Goal: Task Accomplishment & Management: Manage account settings

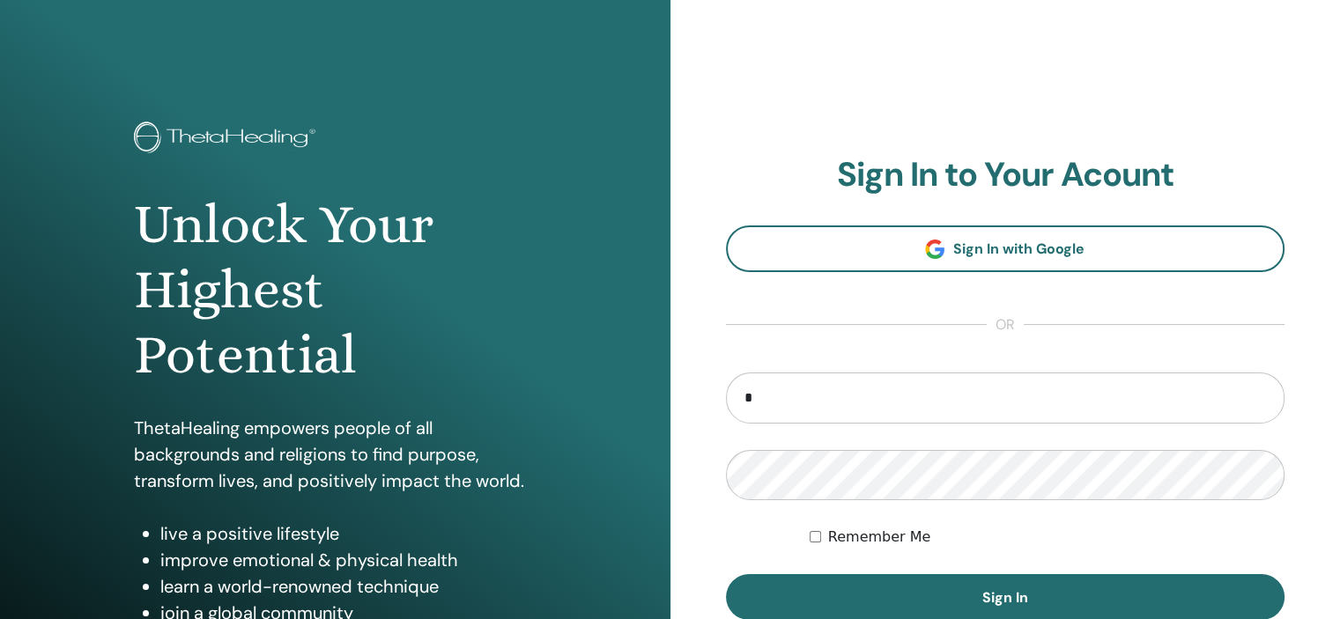
type input "**********"
click at [775, 396] on input "email" at bounding box center [1005, 398] width 559 height 51
type input "**********"
click at [726, 574] on button "Sign In" at bounding box center [1005, 597] width 559 height 46
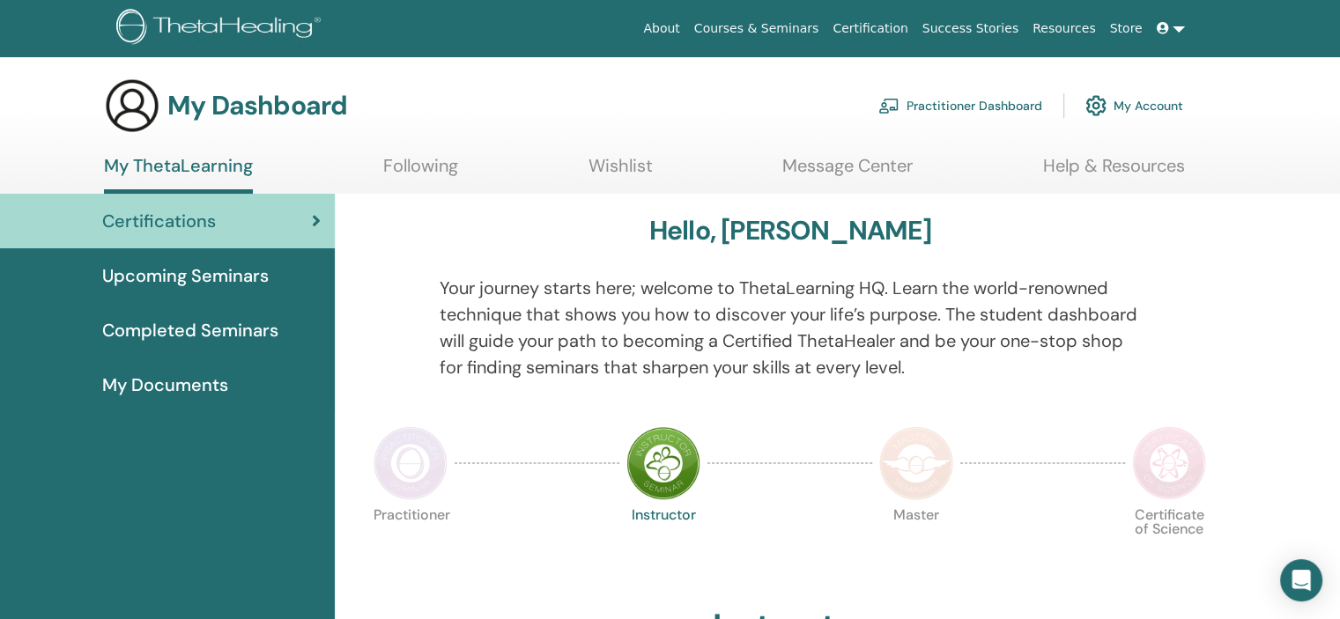
click at [1174, 26] on link at bounding box center [1171, 28] width 42 height 33
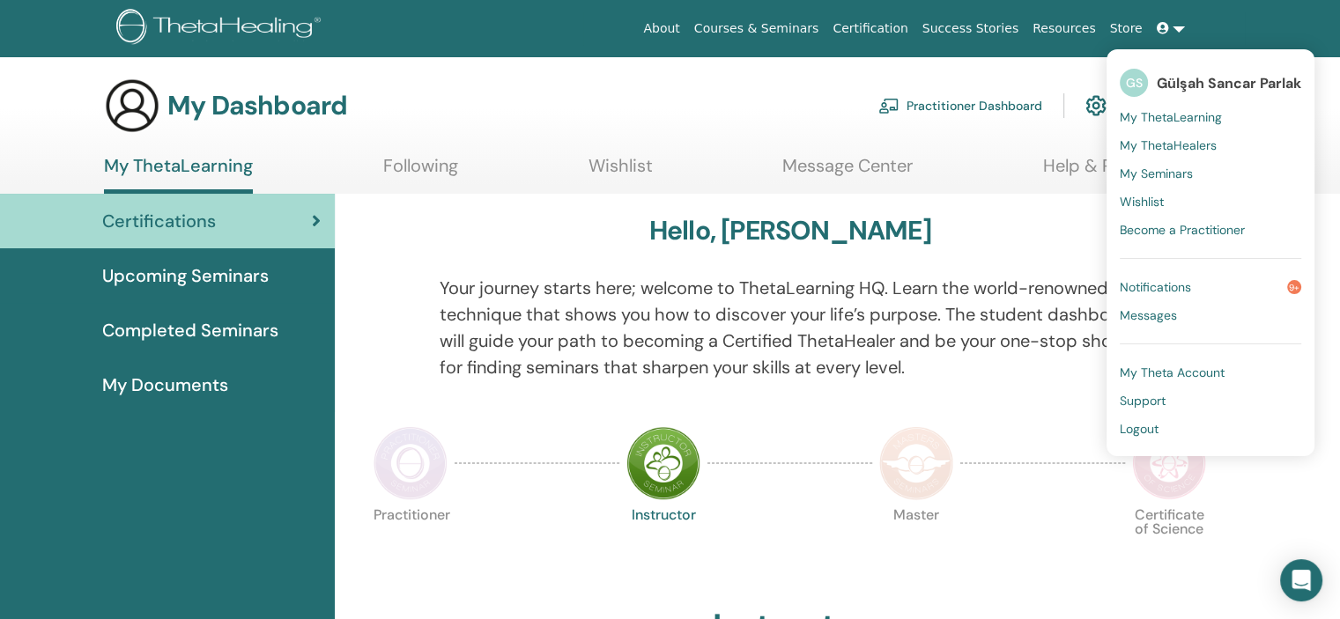
click at [1021, 233] on div "Hello, Gülşah" at bounding box center [789, 234] width 847 height 39
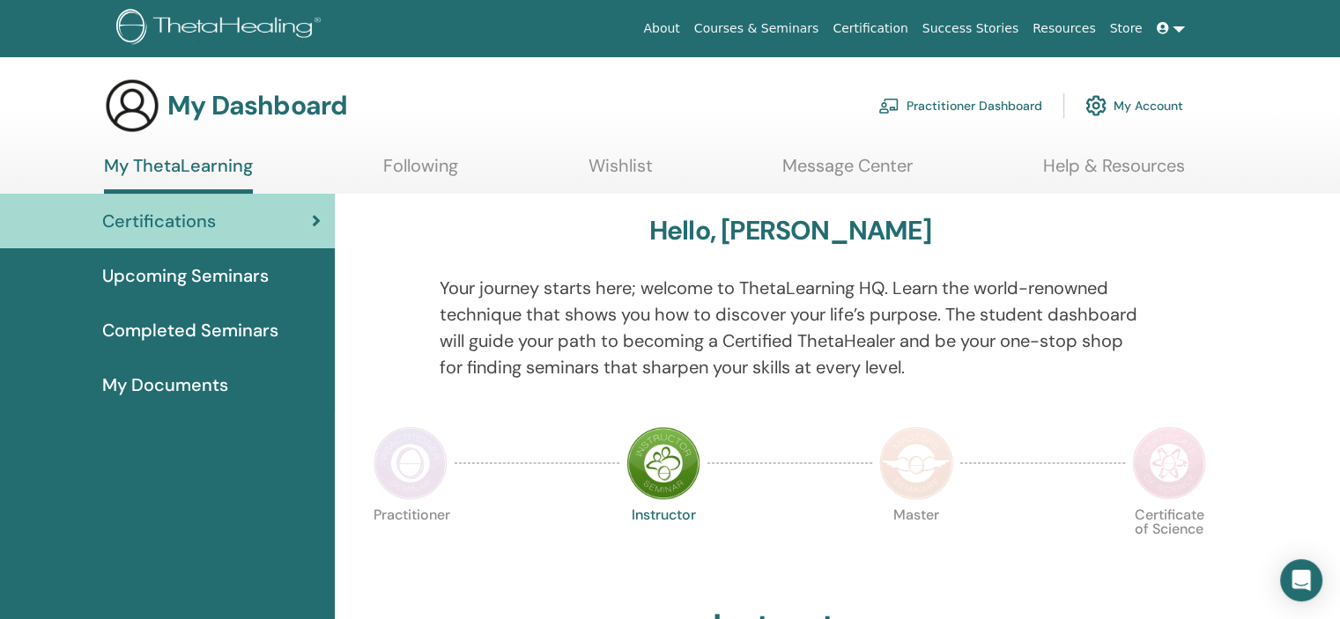
click at [663, 315] on p "Your journey starts here; welcome to ThetaLearning HQ. Learn the world-renowned…" at bounding box center [790, 328] width 701 height 106
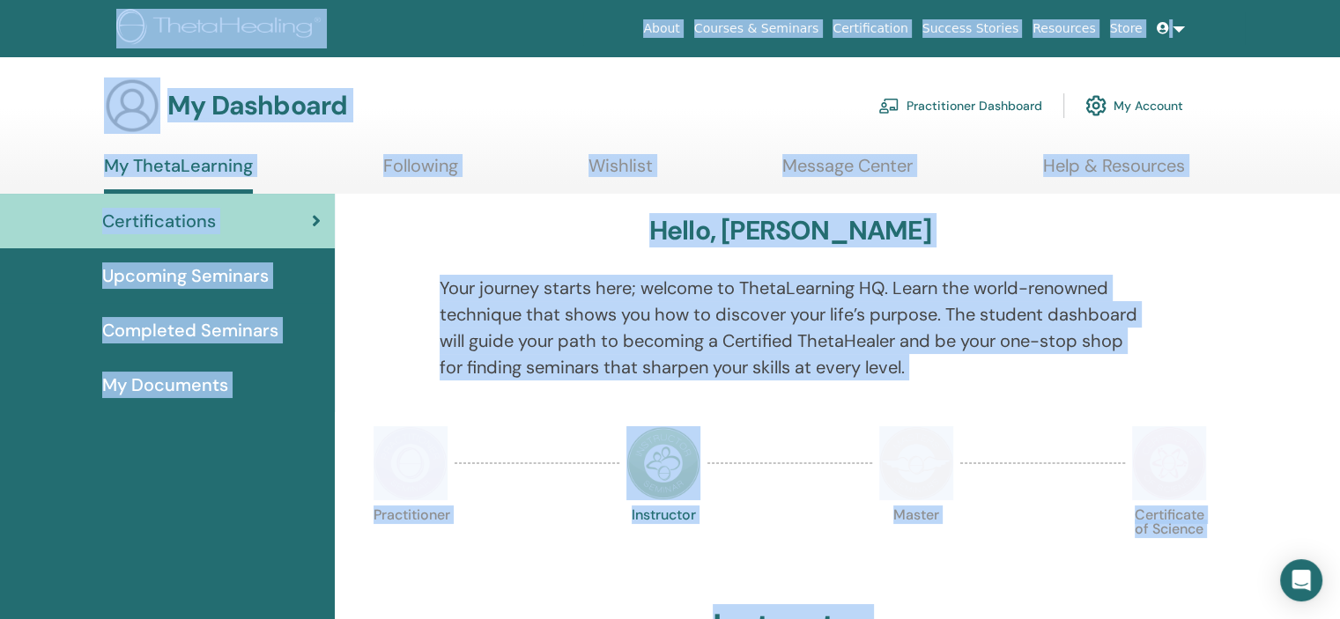
click at [663, 315] on p "Your journey starts here; welcome to ThetaLearning HQ. Learn the world-renowned…" at bounding box center [790, 328] width 701 height 106
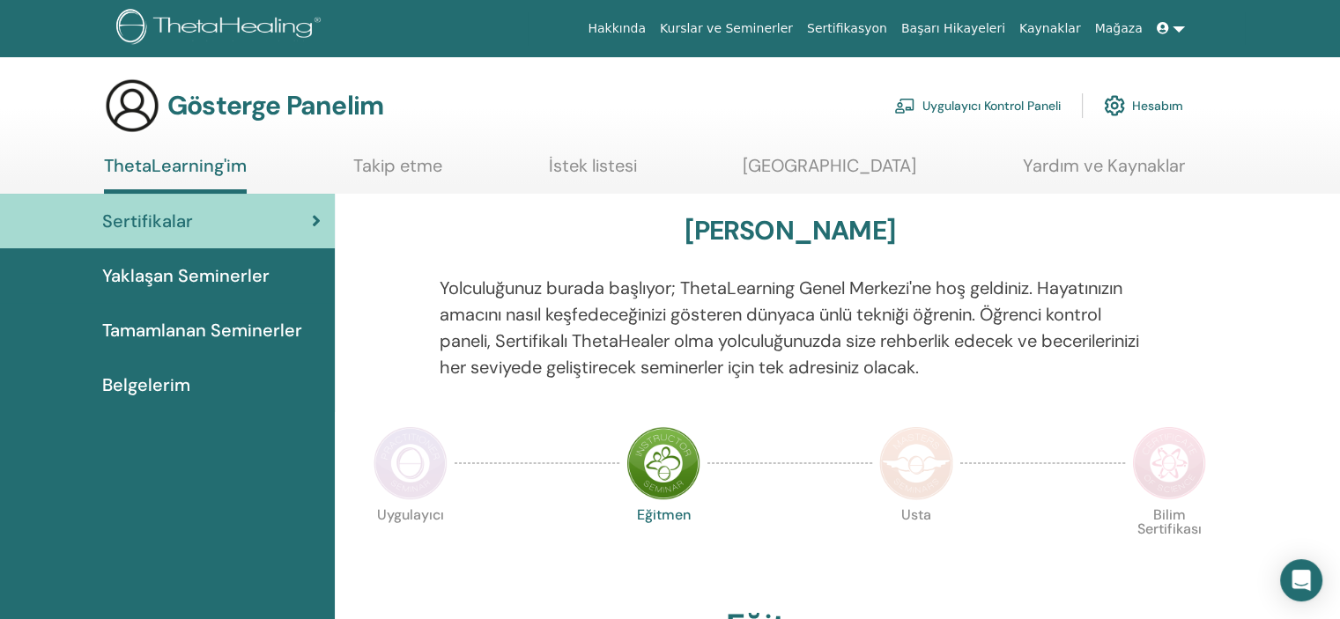
click at [419, 485] on img at bounding box center [411, 463] width 74 height 74
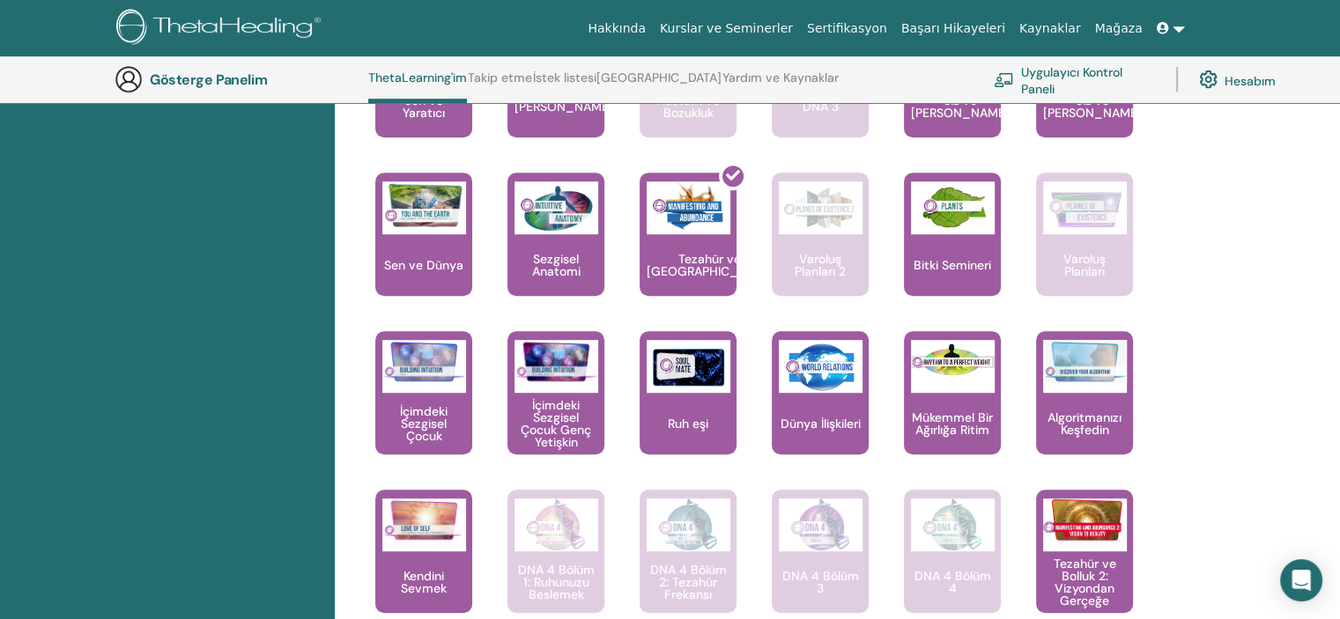
scroll to position [1112, 0]
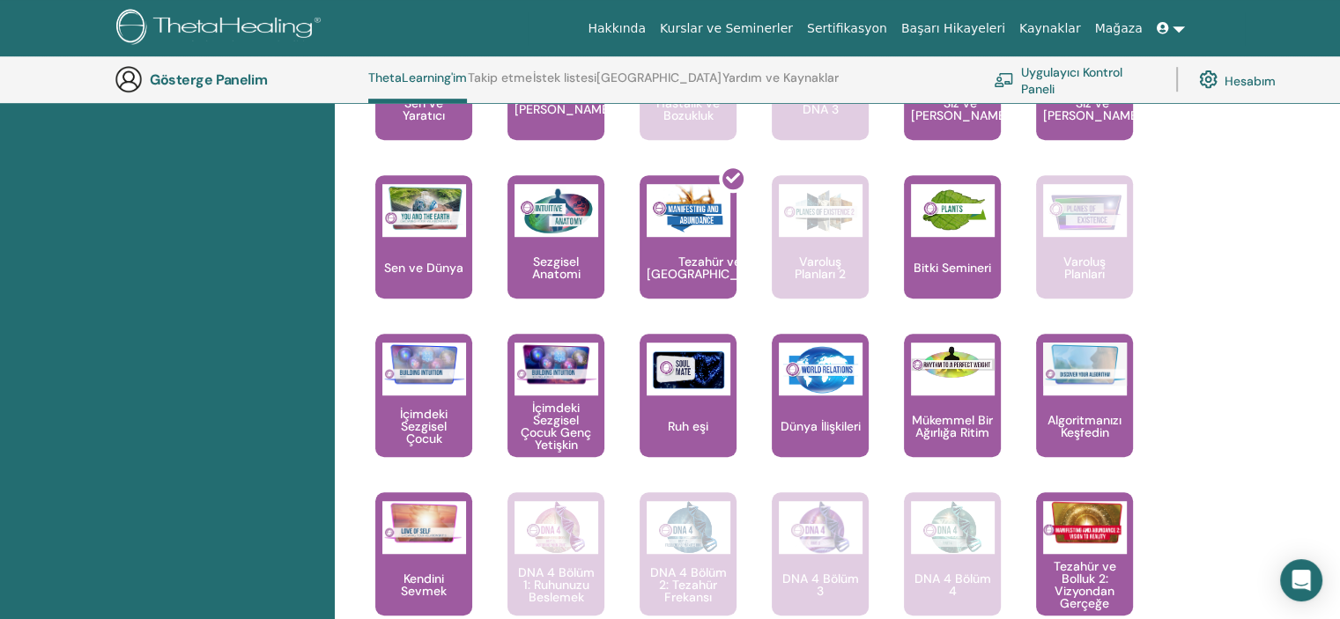
click at [877, 27] on font "Sertifikasyon" at bounding box center [847, 28] width 80 height 14
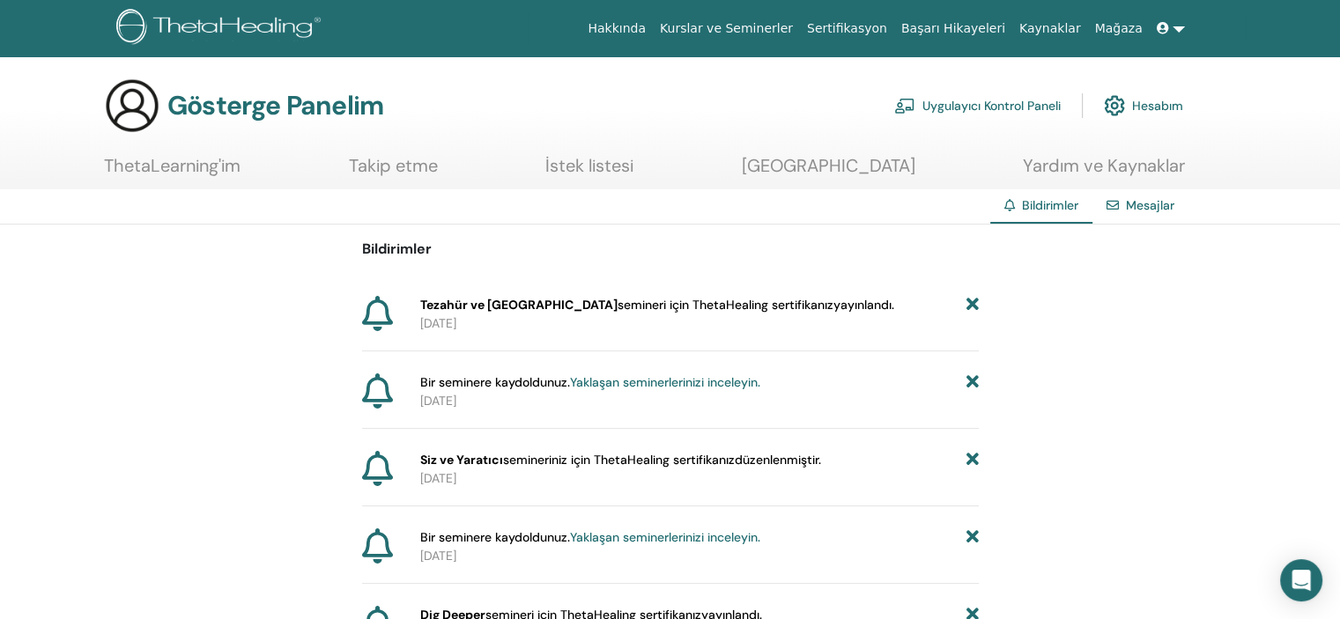
click at [618, 298] on font "semineri için ThetaHealing sertifikanız" at bounding box center [726, 305] width 216 height 16
click at [741, 302] on font "semineri için ThetaHealing sertifikanız" at bounding box center [726, 305] width 216 height 16
click at [1173, 108] on font "Hesabım" at bounding box center [1157, 107] width 51 height 16
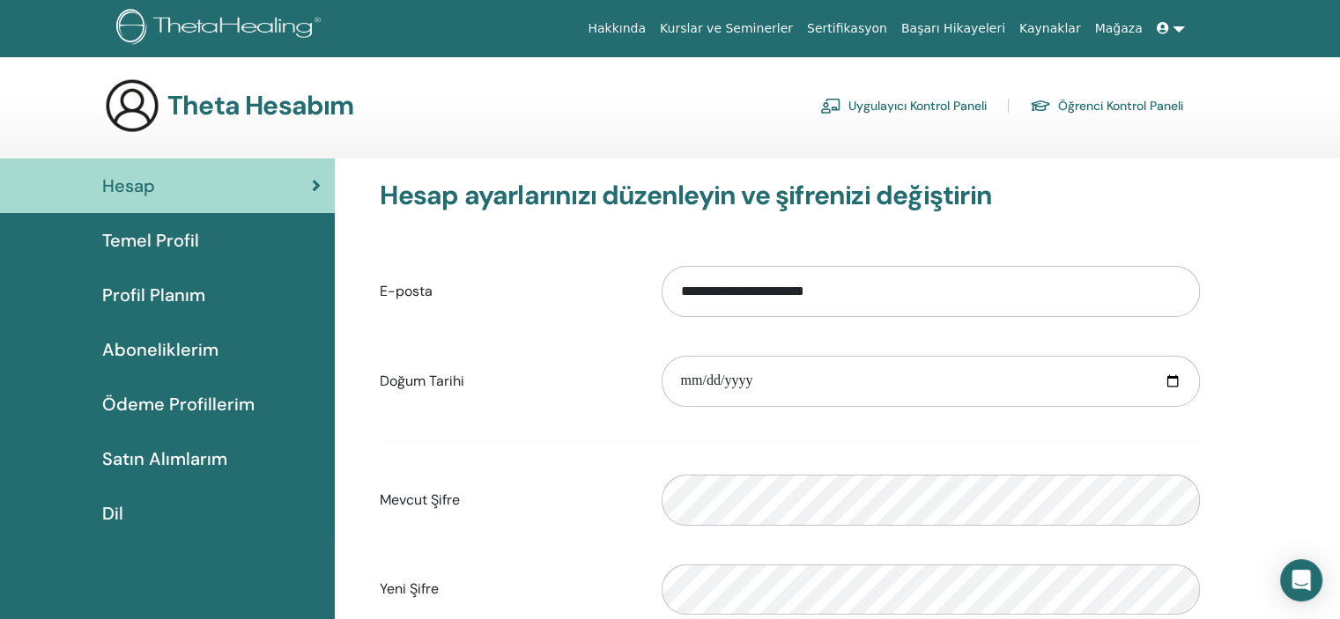
click at [138, 244] on font "Temel Profil" at bounding box center [150, 240] width 97 height 23
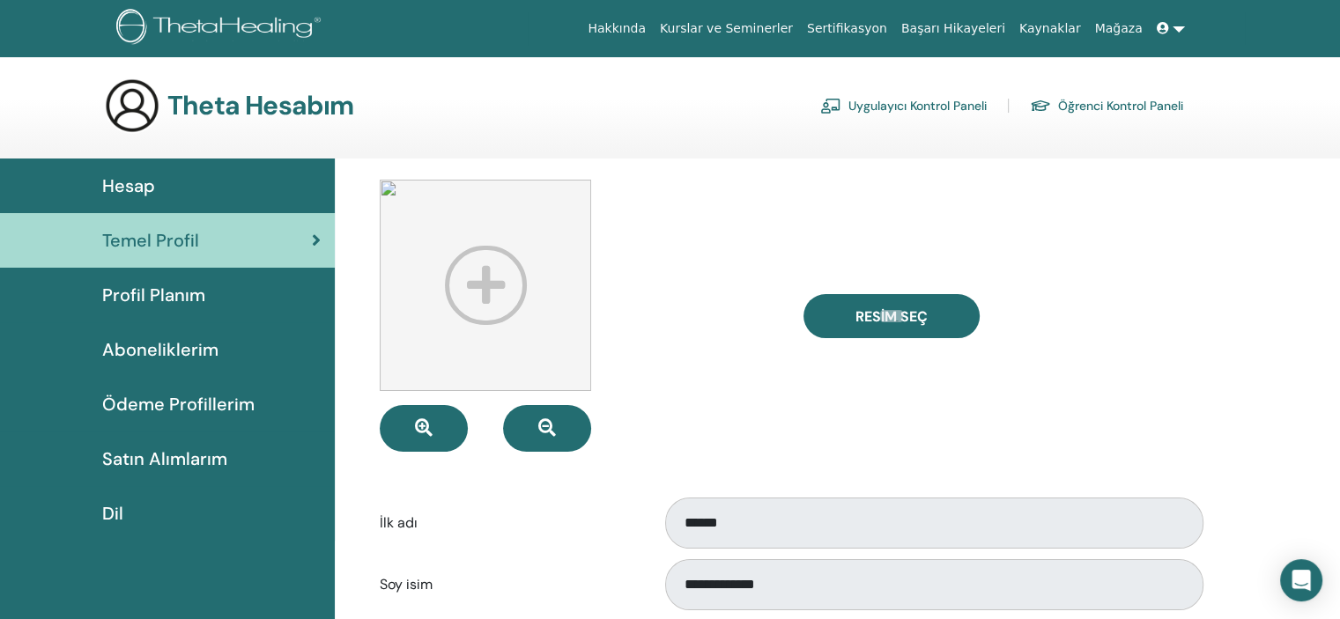
click at [119, 189] on font "Hesap" at bounding box center [128, 185] width 53 height 23
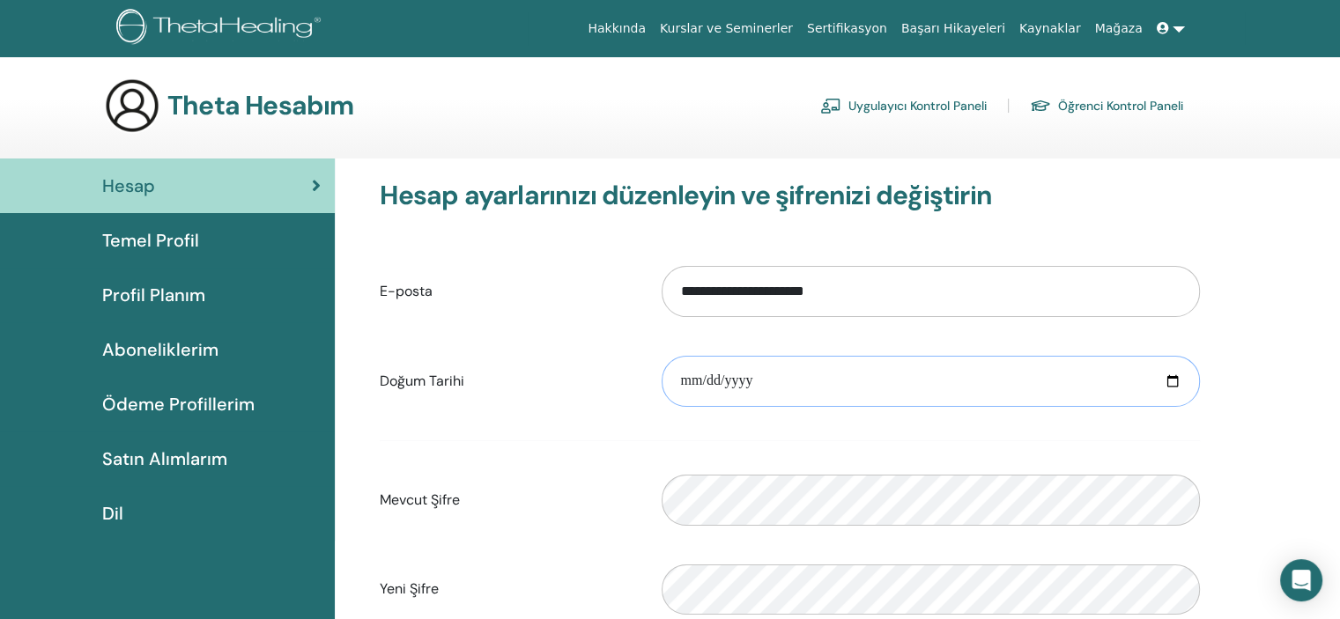
click at [1029, 381] on input "date" at bounding box center [931, 381] width 538 height 51
type input "**********"
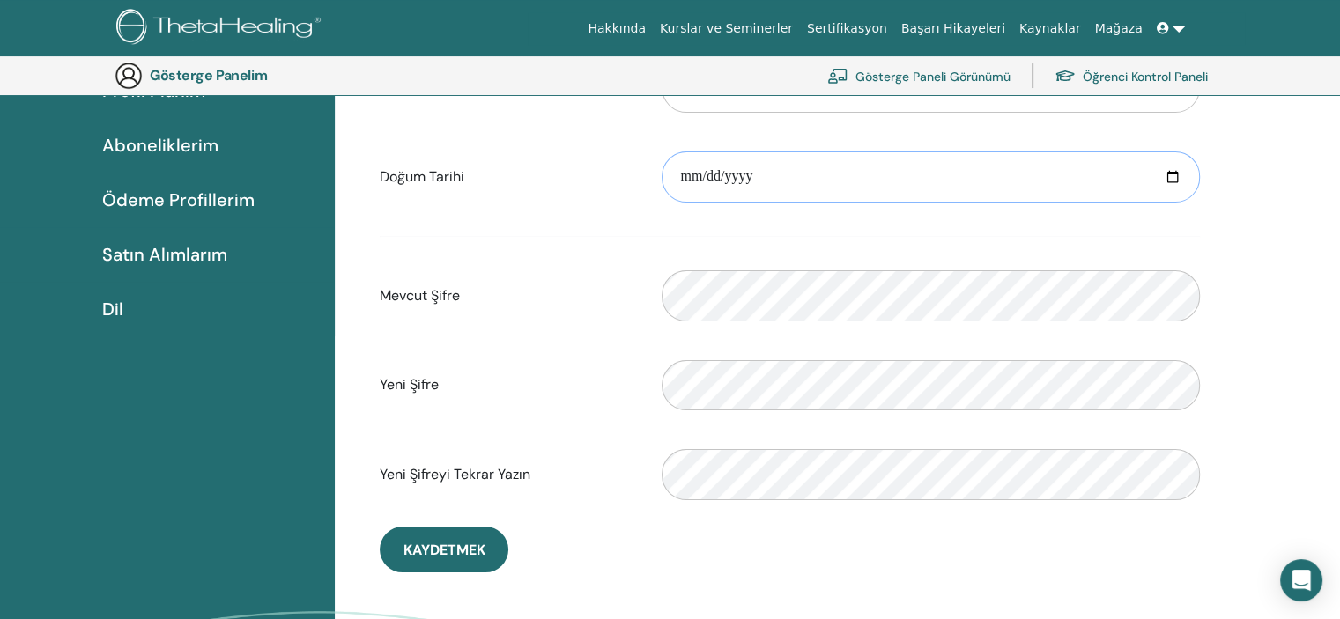
scroll to position [318, 0]
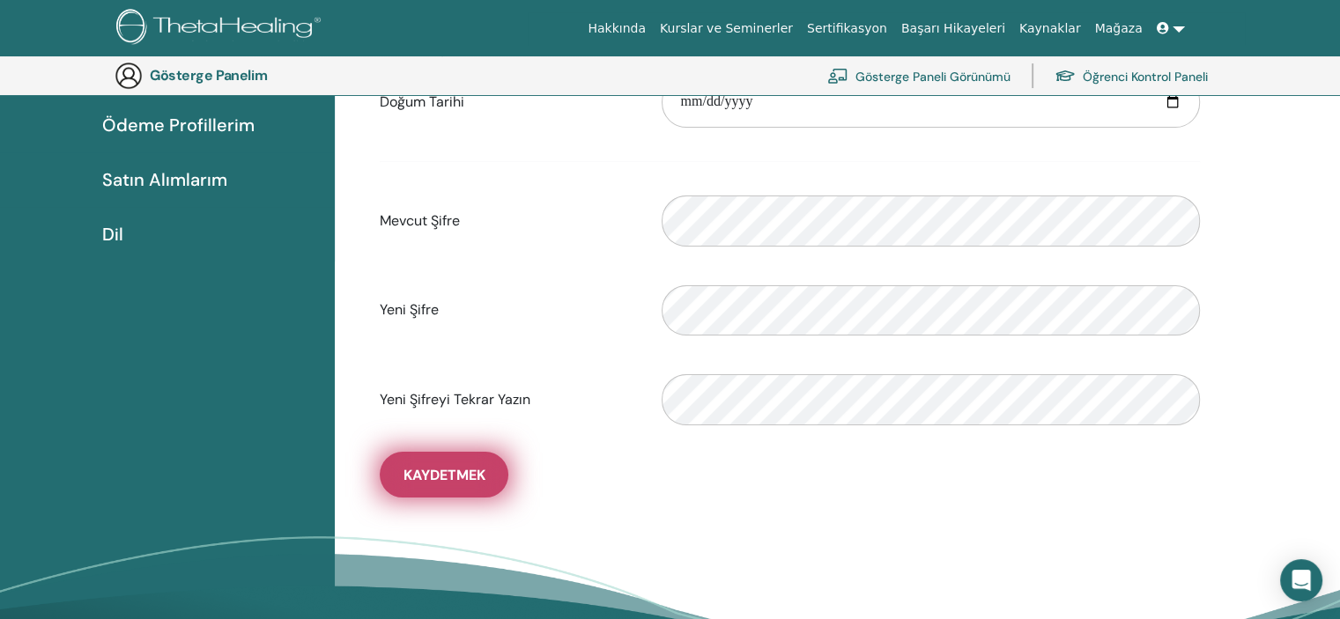
click at [466, 485] on button "Kaydetmek" at bounding box center [444, 475] width 129 height 46
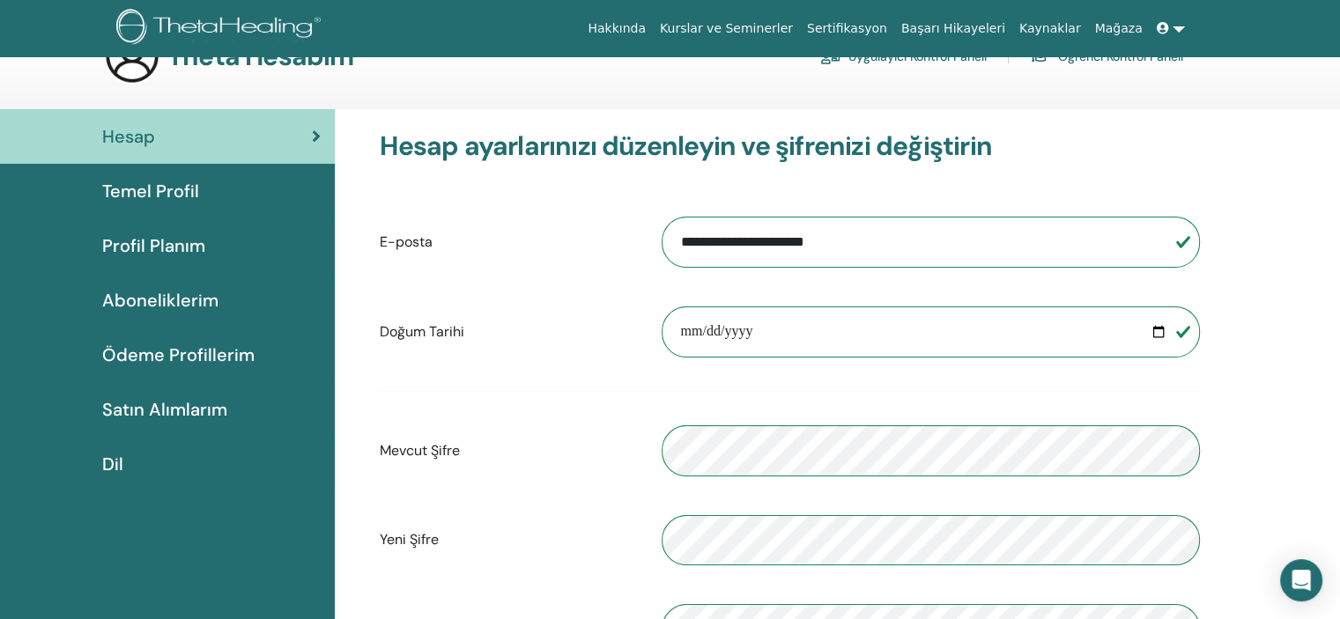
scroll to position [20, 0]
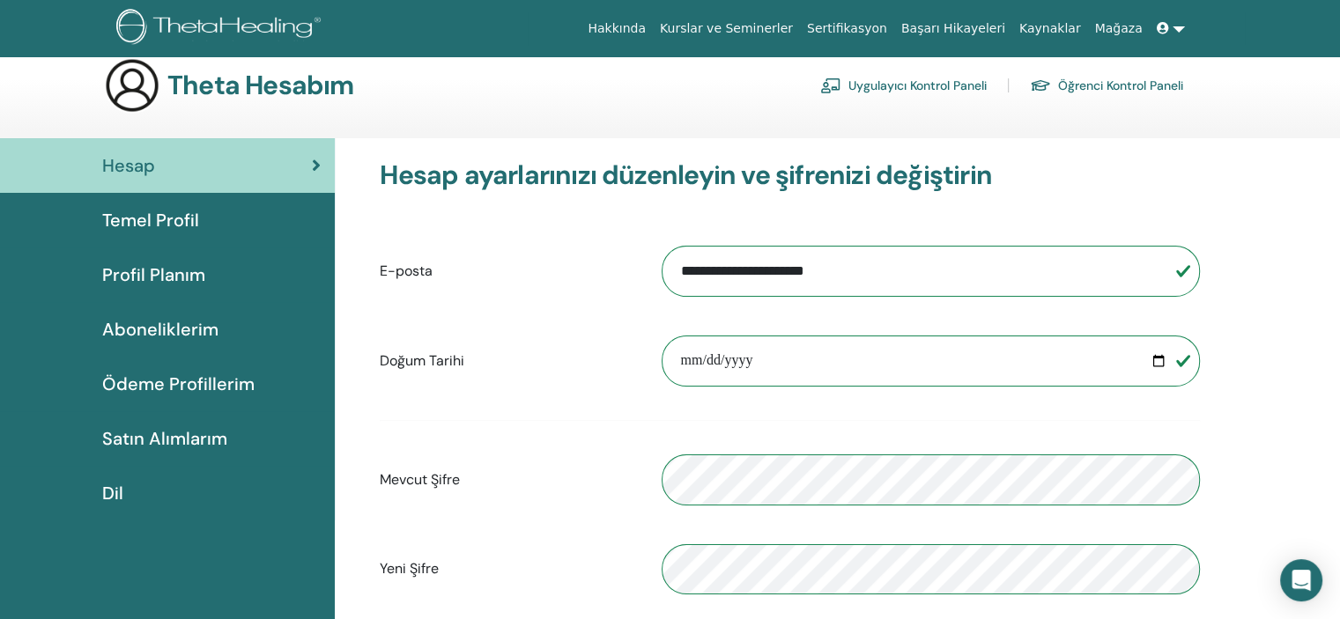
click at [137, 223] on font "Temel Profil" at bounding box center [150, 220] width 97 height 23
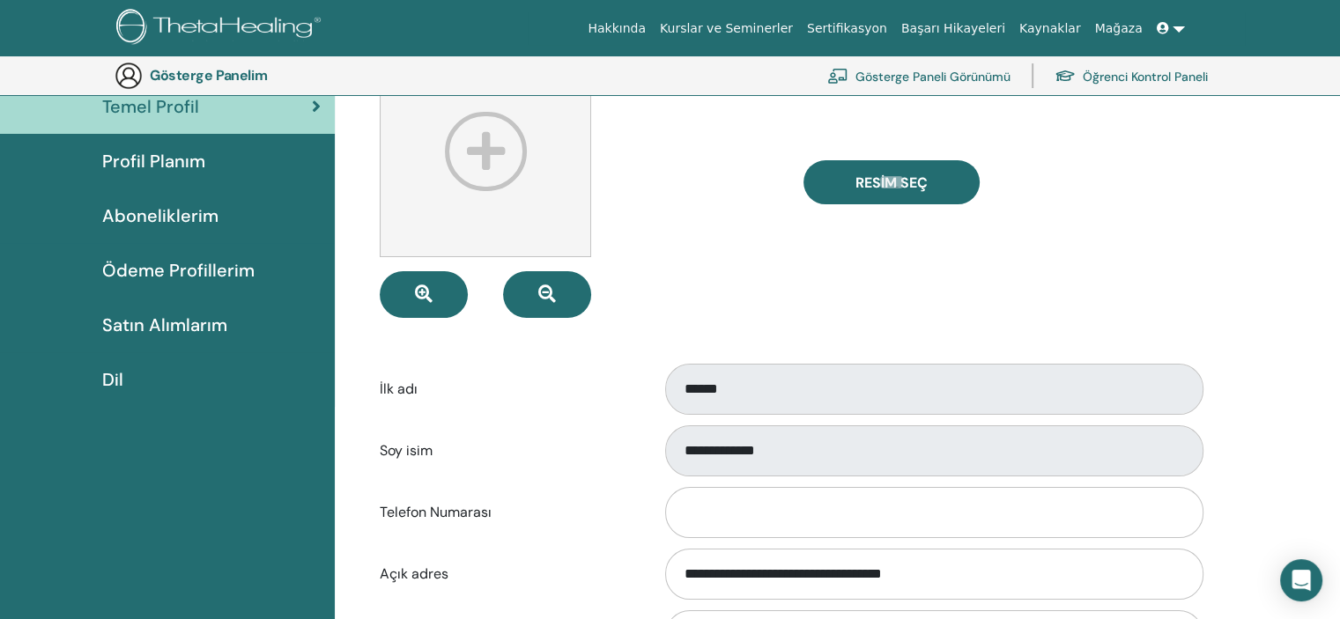
scroll to position [175, 0]
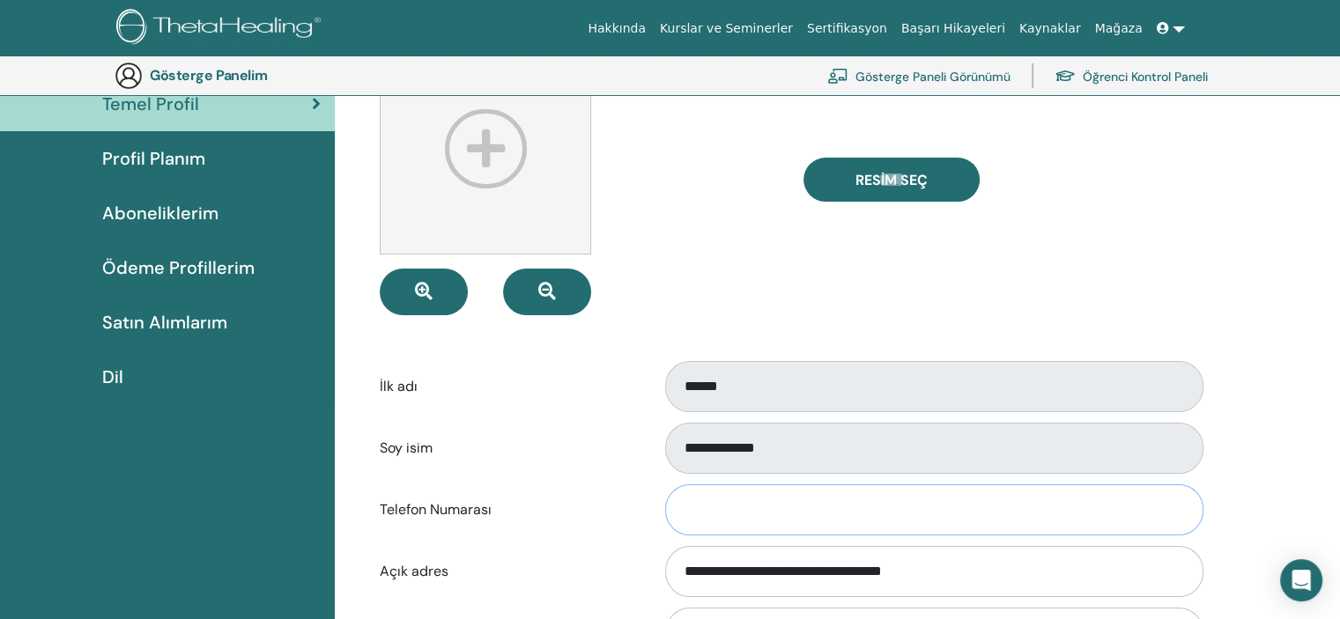
click at [722, 514] on input "Telefon Numarası" at bounding box center [934, 510] width 538 height 51
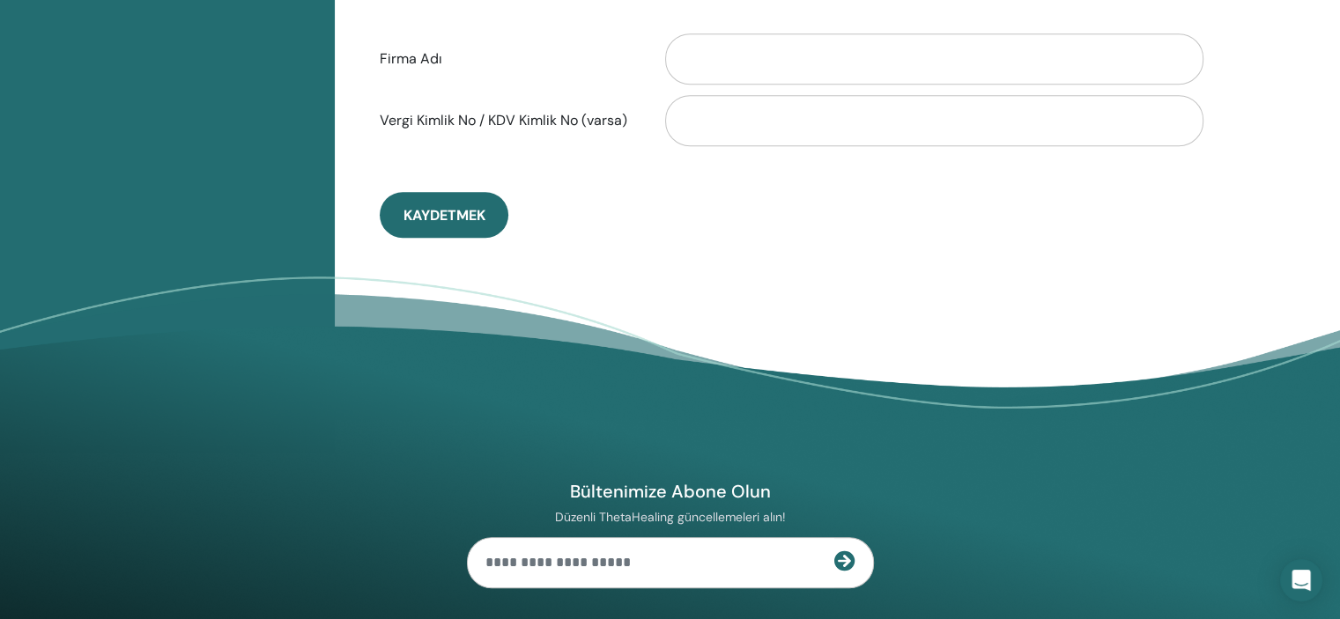
scroll to position [1055, 0]
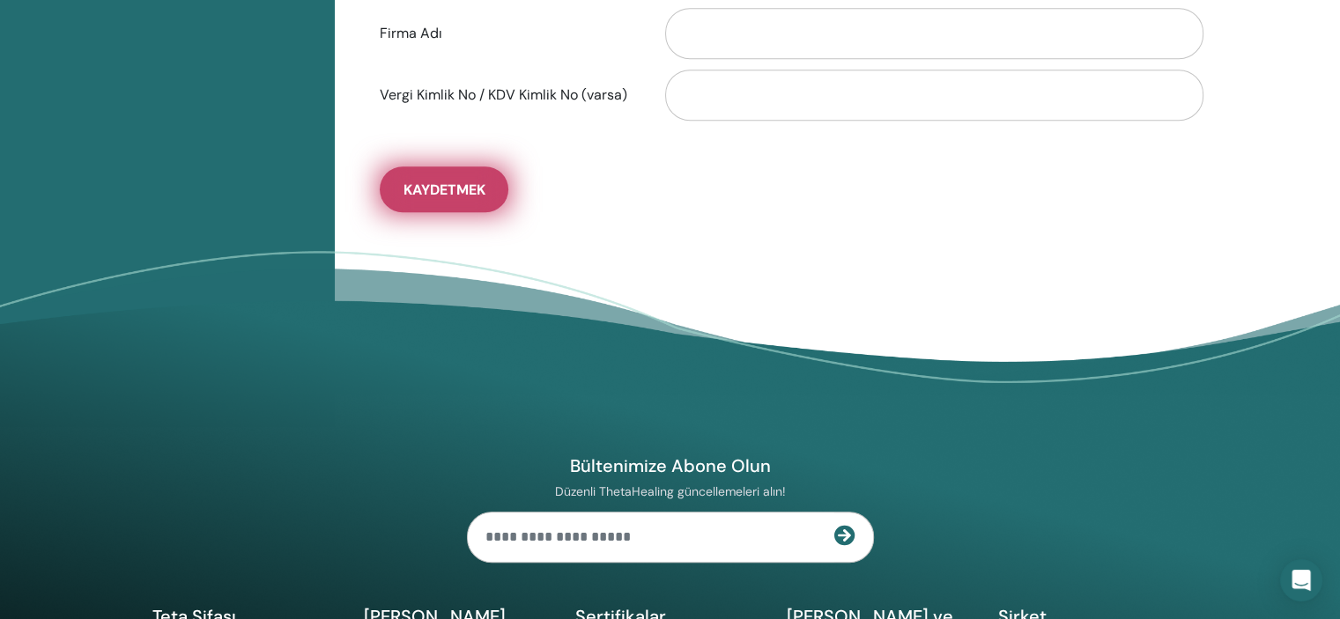
type input "**********"
click at [417, 175] on button "Kaydetmek" at bounding box center [444, 190] width 129 height 46
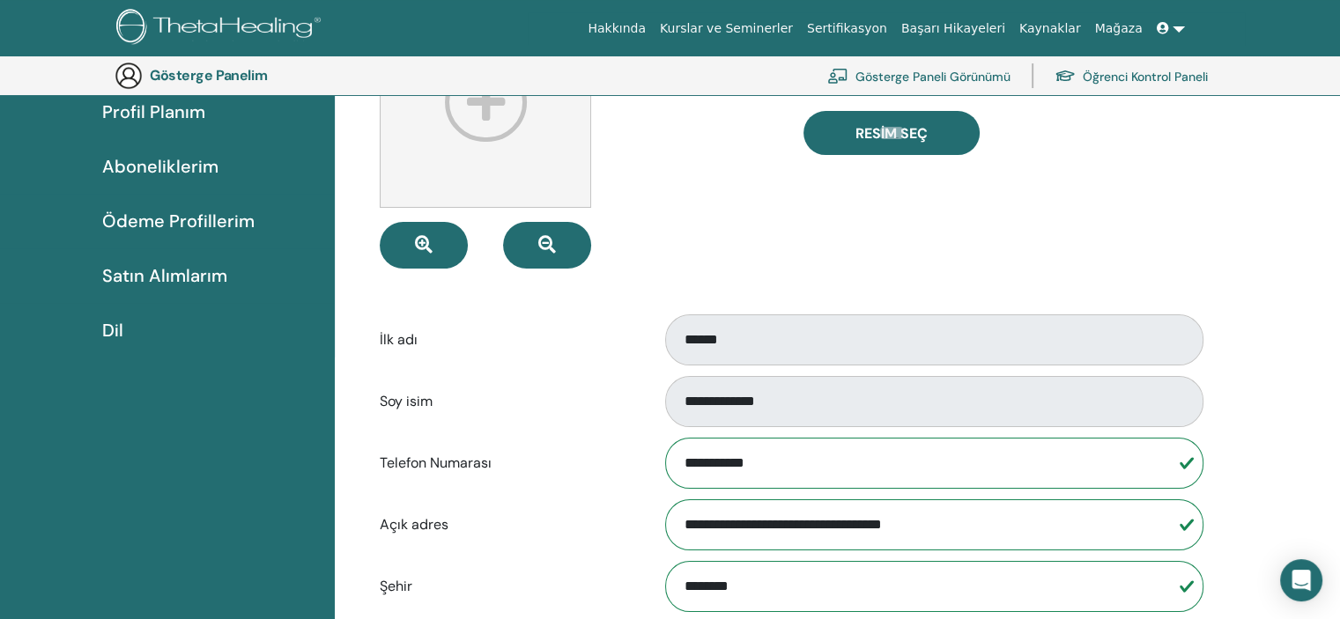
scroll to position [70, 0]
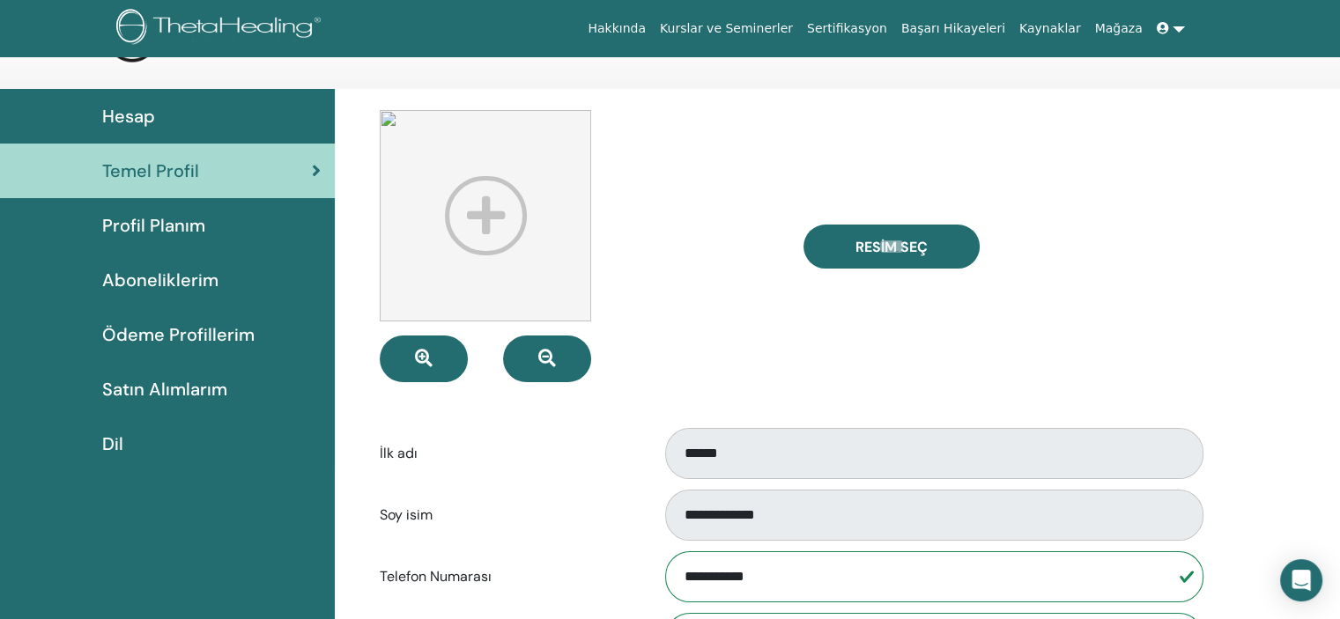
click at [147, 232] on font "Profil Planım" at bounding box center [153, 225] width 103 height 23
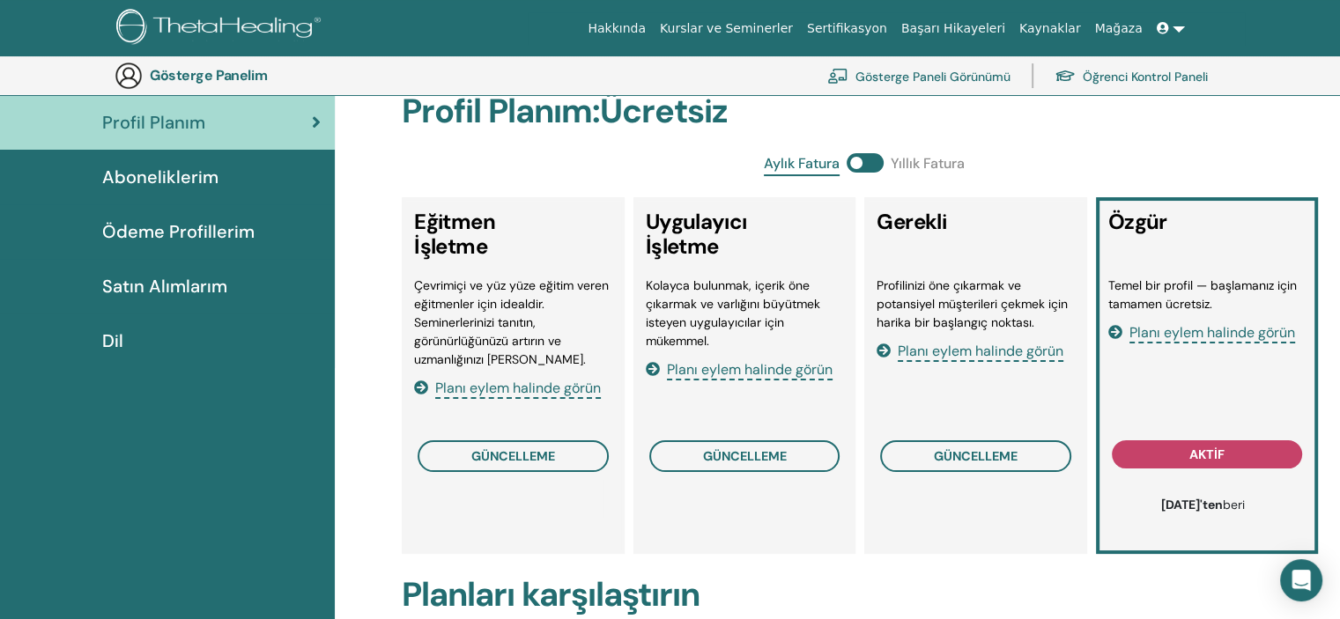
scroll to position [137, 0]
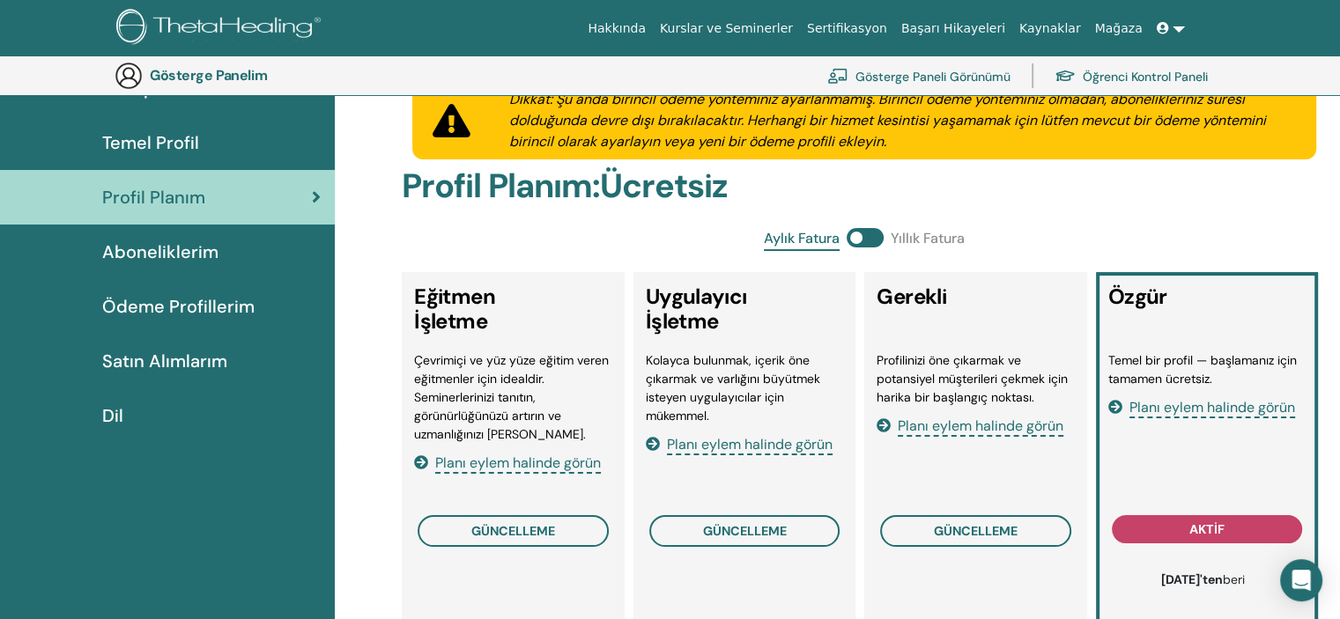
click at [167, 244] on font "Aboneliklerim" at bounding box center [160, 252] width 116 height 23
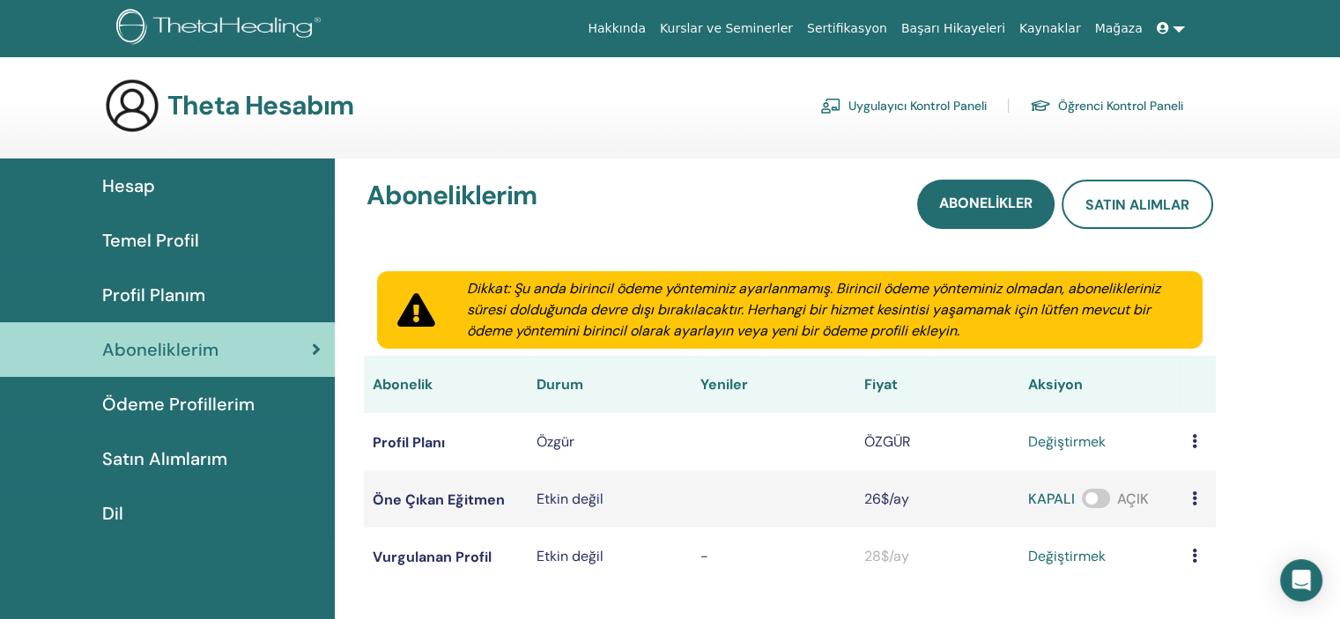
click at [155, 408] on font "Ödeme Profillerim" at bounding box center [178, 404] width 152 height 23
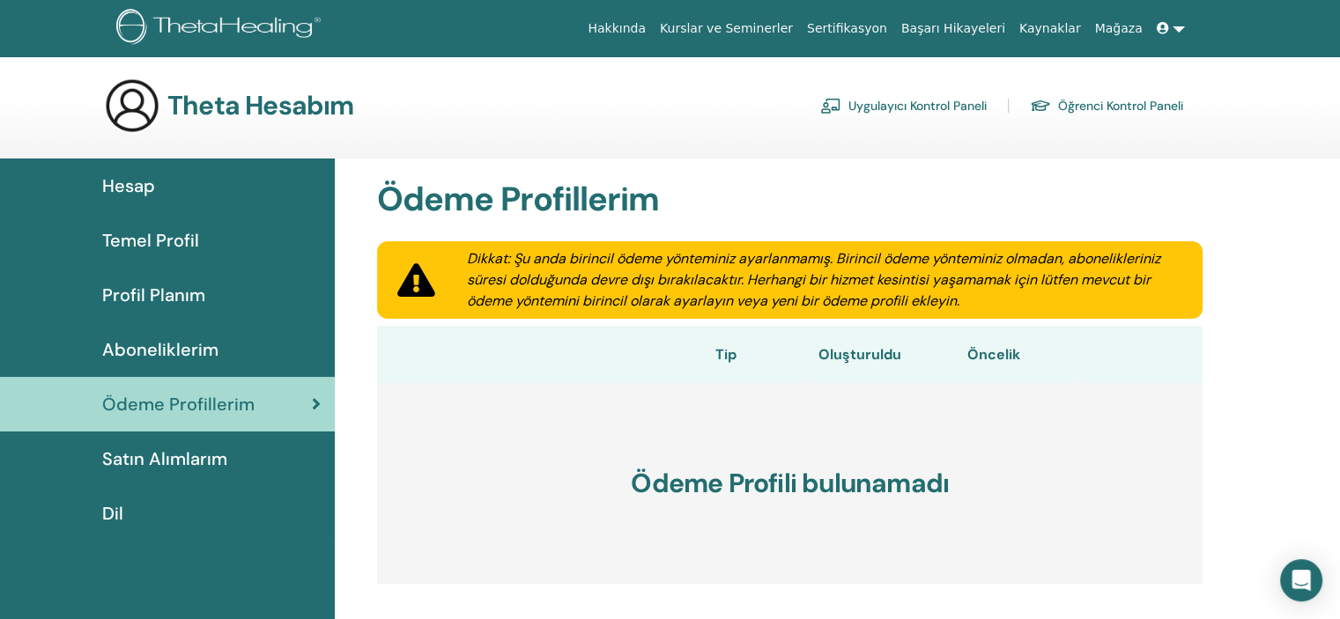
click at [140, 185] on font "Hesap" at bounding box center [128, 185] width 53 height 23
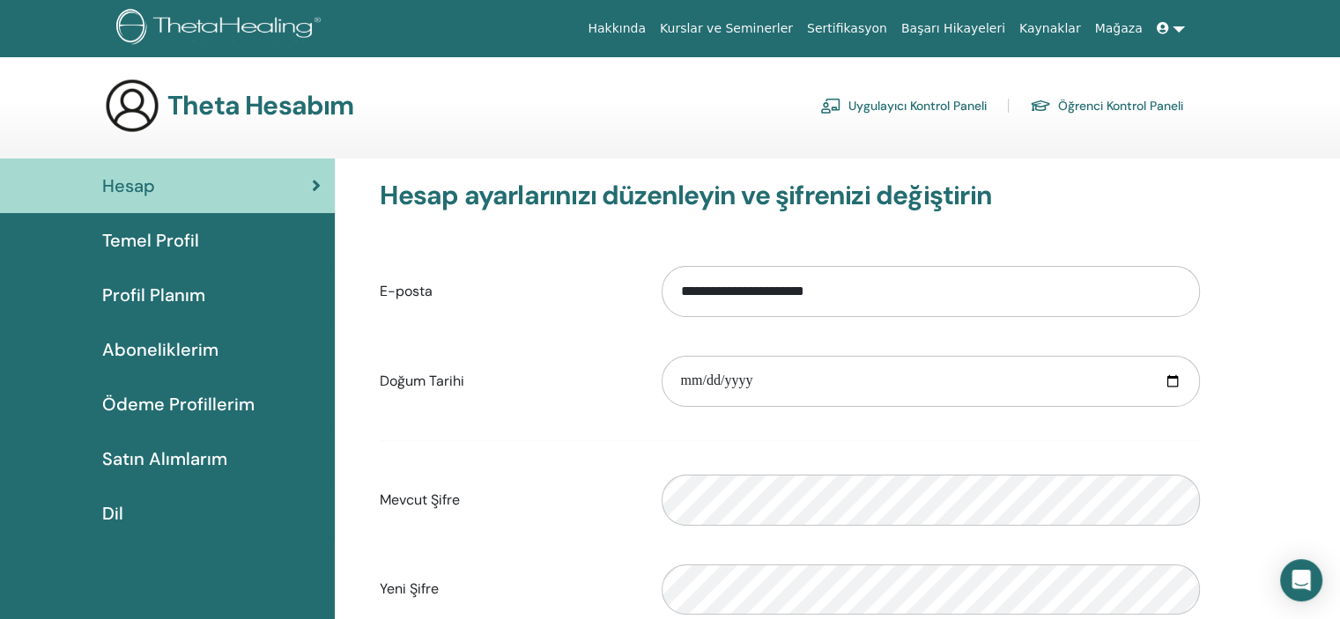
click at [868, 31] on font "Sertifikasyon" at bounding box center [847, 28] width 80 height 14
click at [1180, 31] on link at bounding box center [1171, 28] width 42 height 33
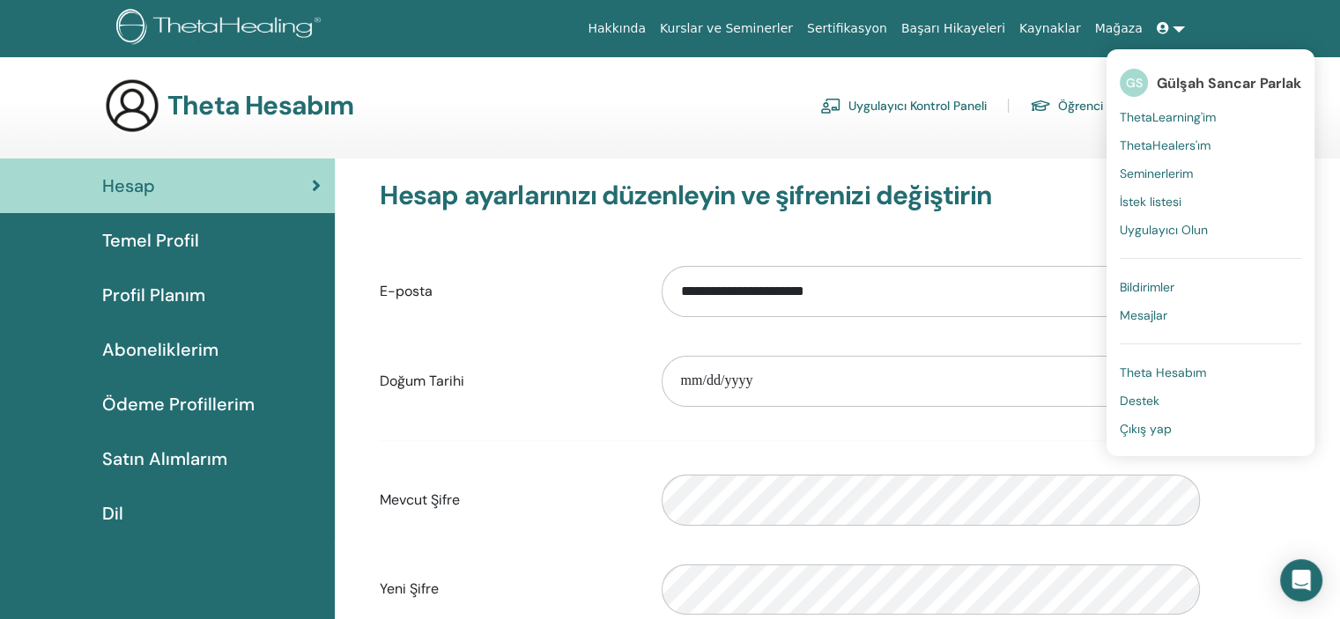
click at [887, 26] on font "Sertifikasyon" at bounding box center [847, 28] width 80 height 14
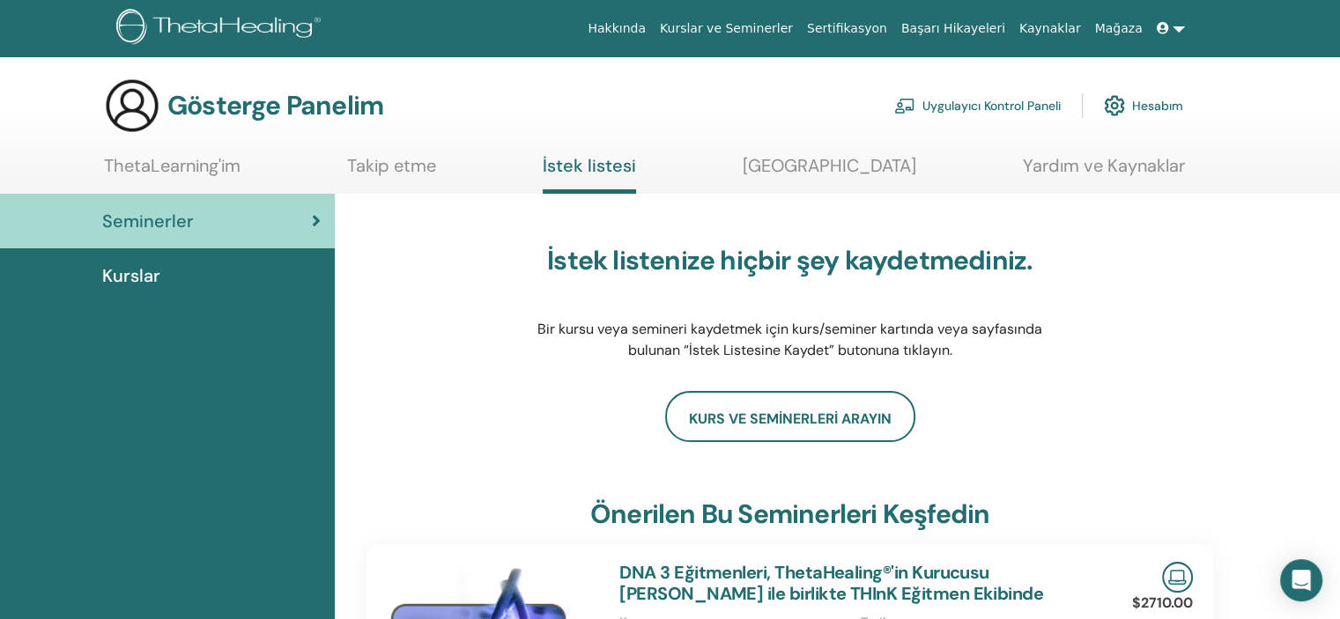
click at [842, 184] on link "[GEOGRAPHIC_DATA]" at bounding box center [830, 172] width 174 height 34
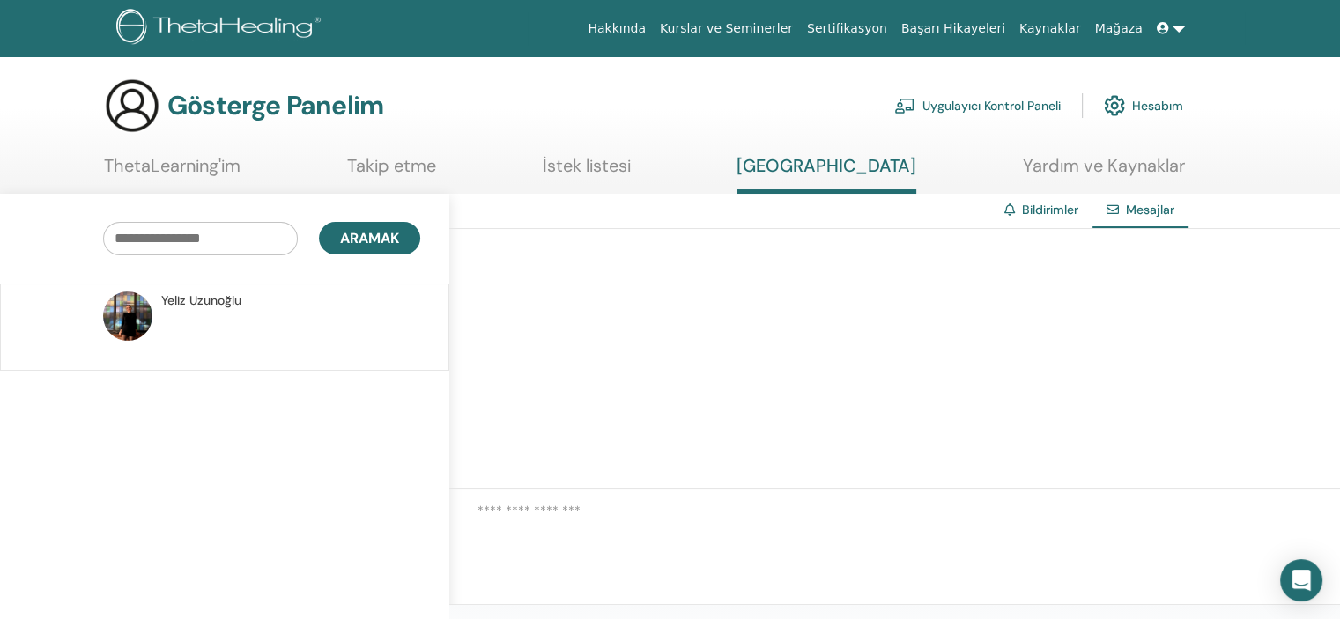
click at [1094, 173] on font "Yardım ve Kaynaklar" at bounding box center [1104, 165] width 162 height 23
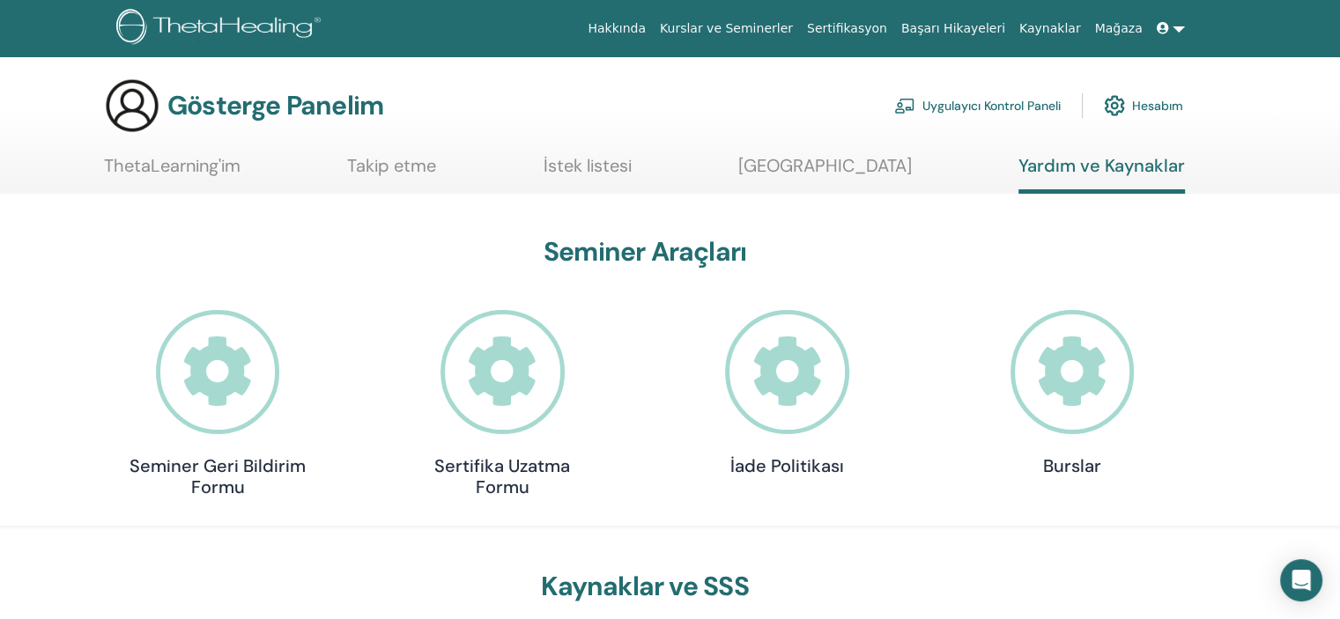
click at [862, 161] on font "[GEOGRAPHIC_DATA]" at bounding box center [825, 165] width 174 height 23
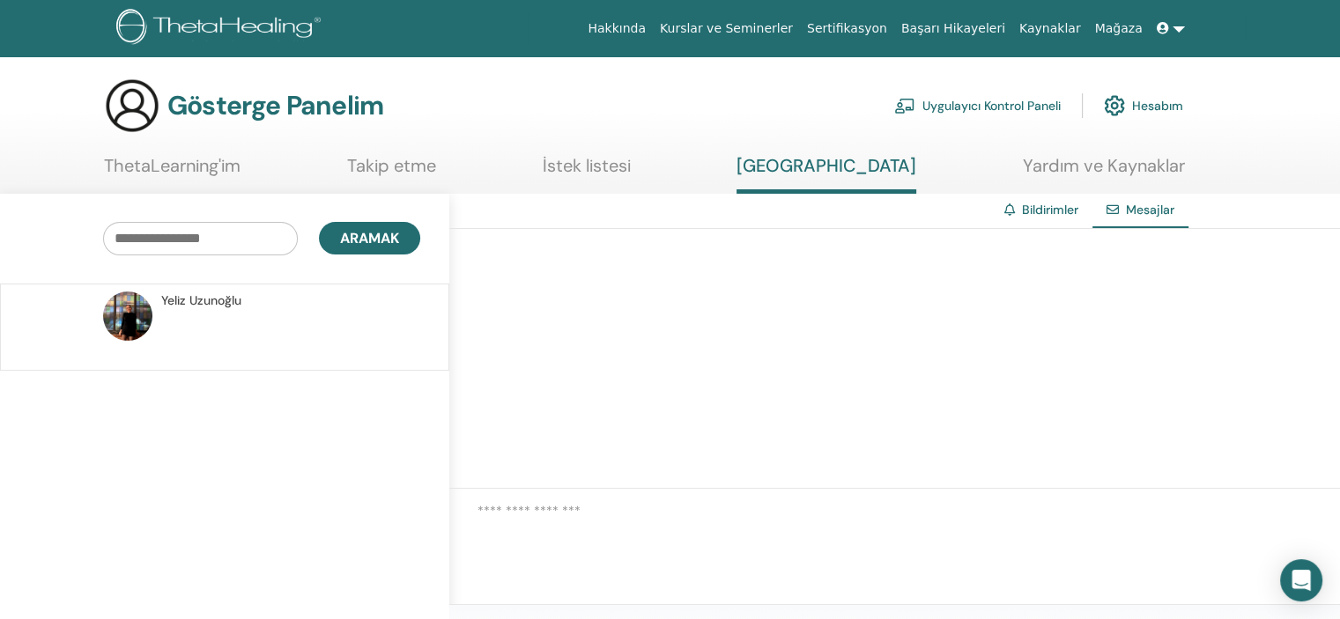
click at [199, 306] on font "Uzunoğlu" at bounding box center [215, 300] width 52 height 16
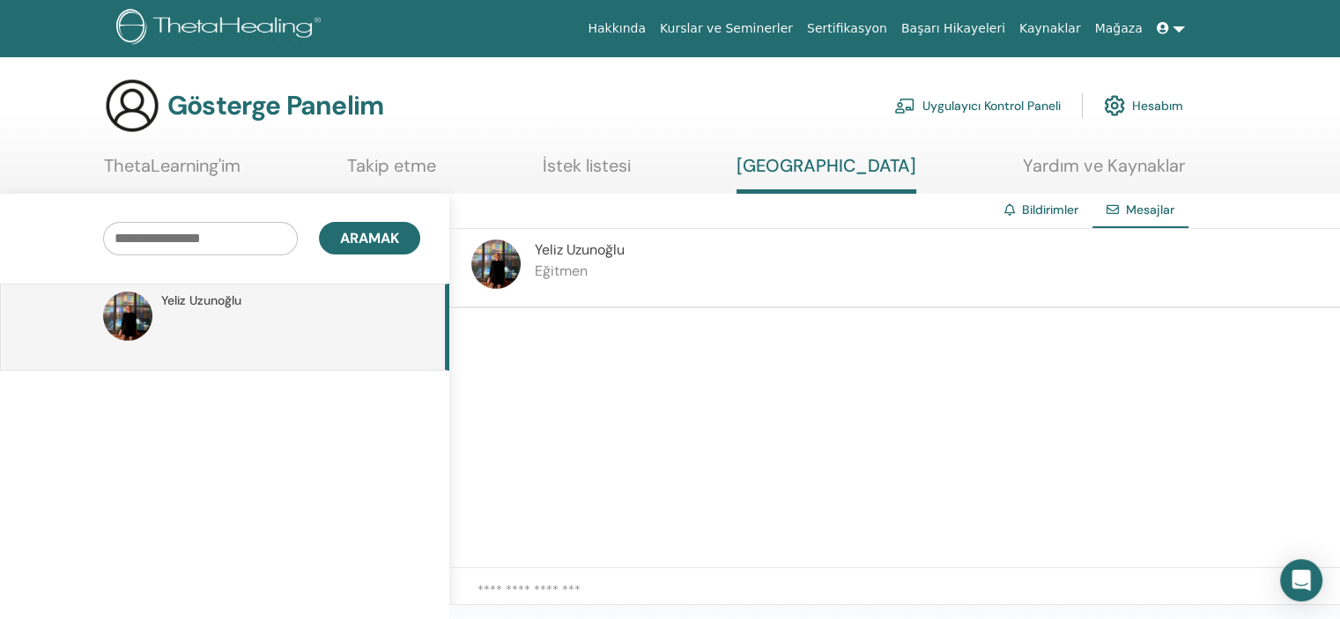
click at [563, 249] on font "Yeliz" at bounding box center [549, 250] width 28 height 19
click at [1016, 114] on font "Uygulayıcı Kontrol Paneli" at bounding box center [991, 105] width 138 height 17
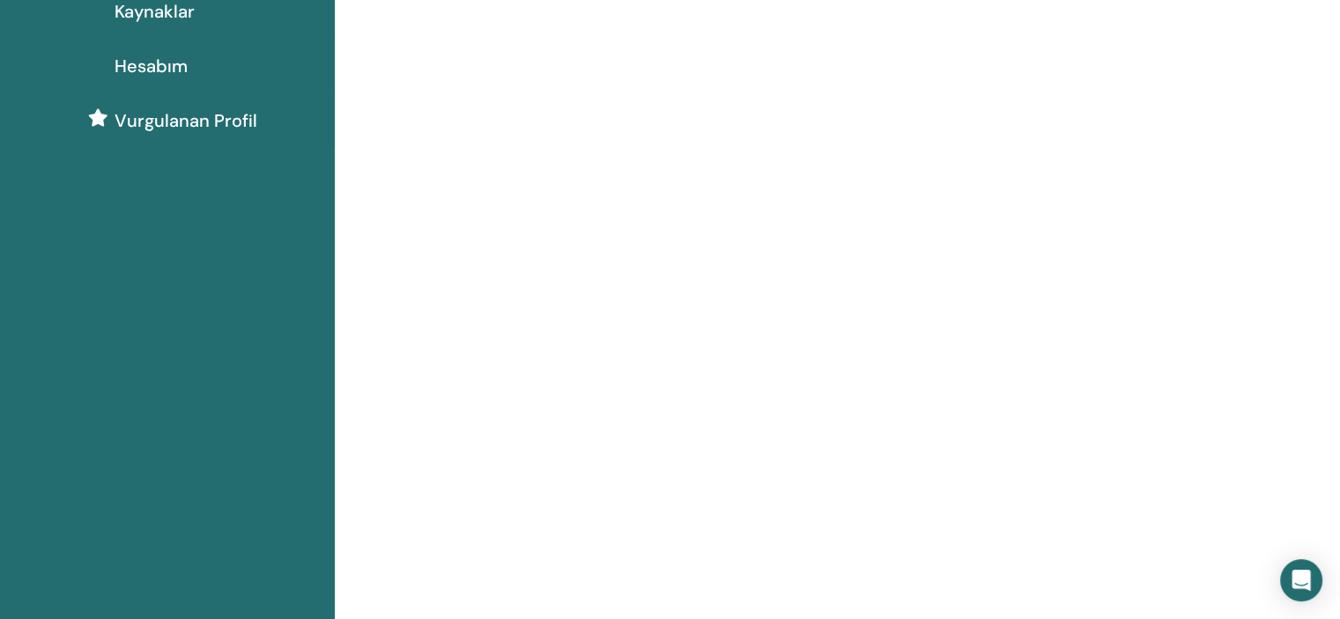
scroll to position [39, 0]
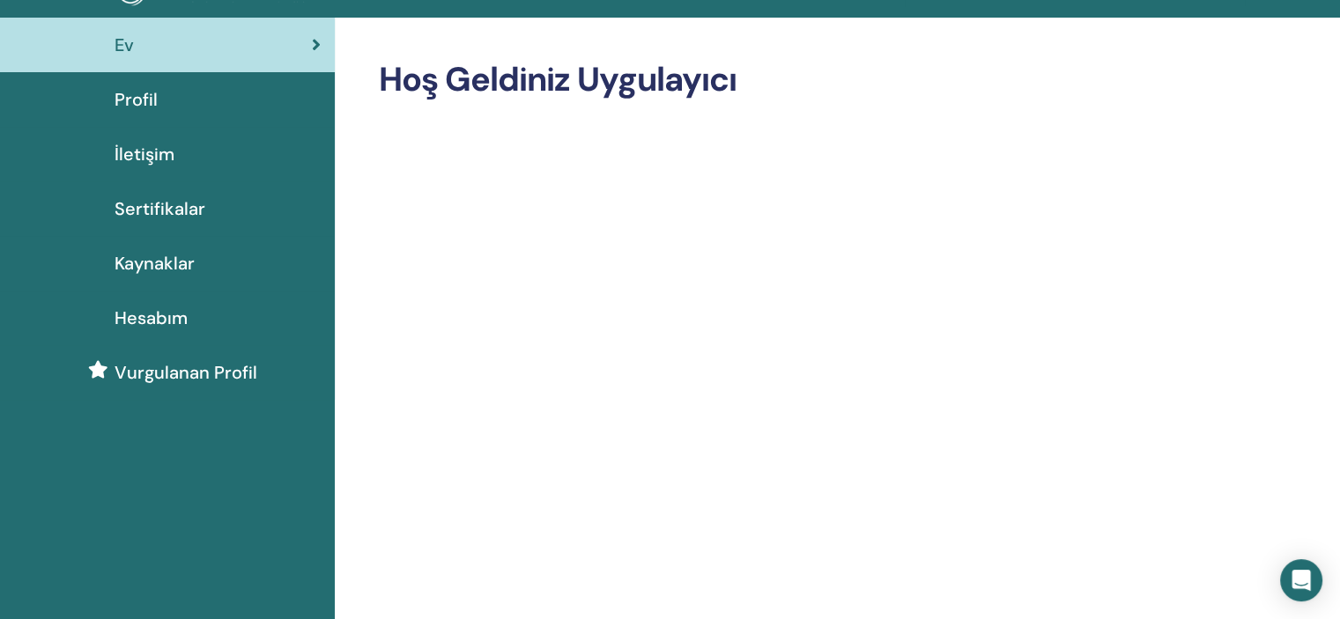
click at [144, 86] on span "Profil" at bounding box center [136, 99] width 43 height 26
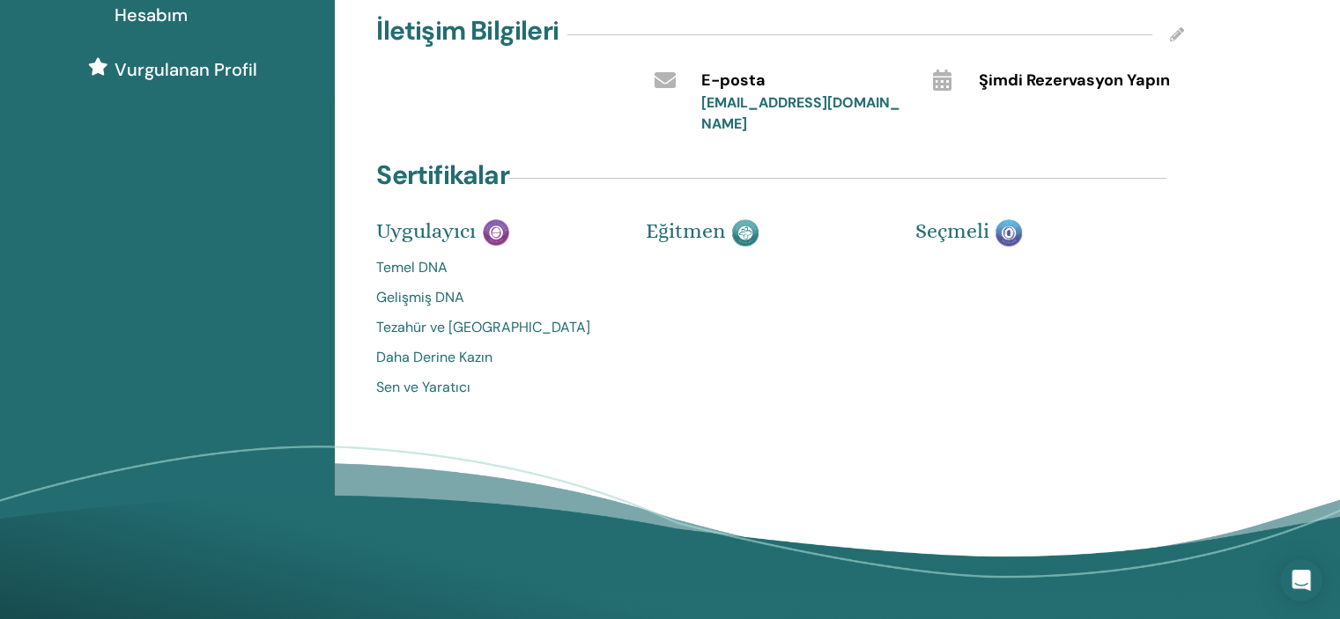
scroll to position [348, 0]
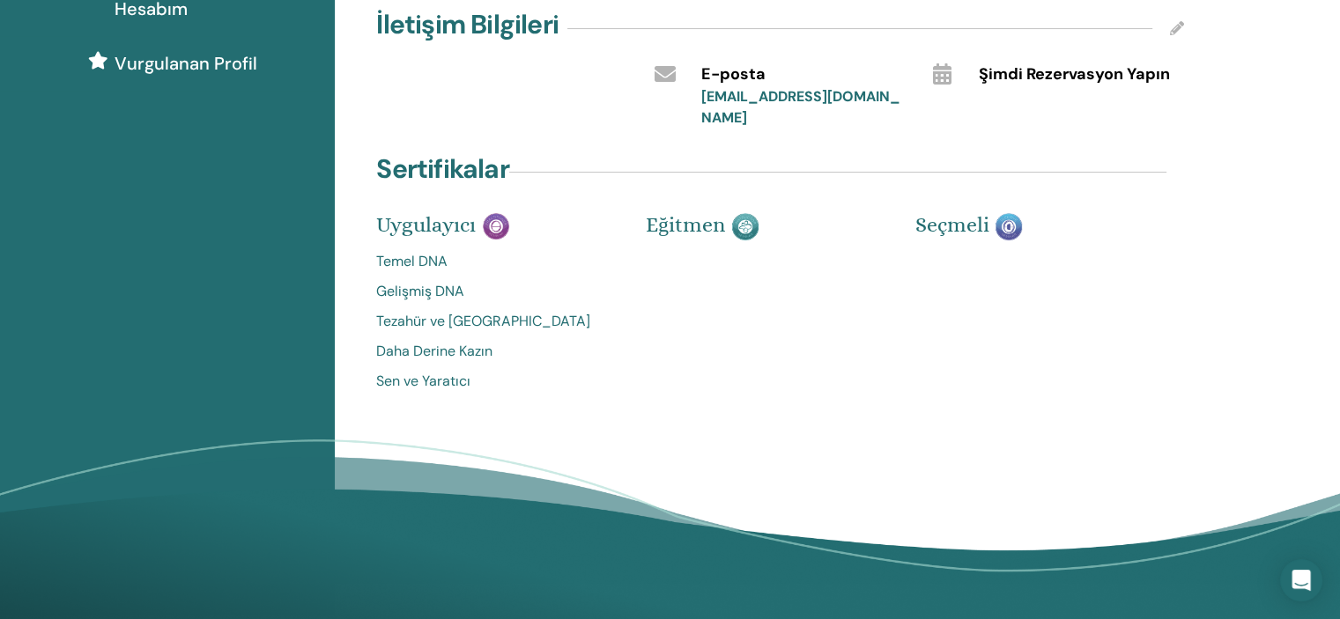
click at [416, 312] on font "Tezahür ve [GEOGRAPHIC_DATA]" at bounding box center [483, 321] width 214 height 19
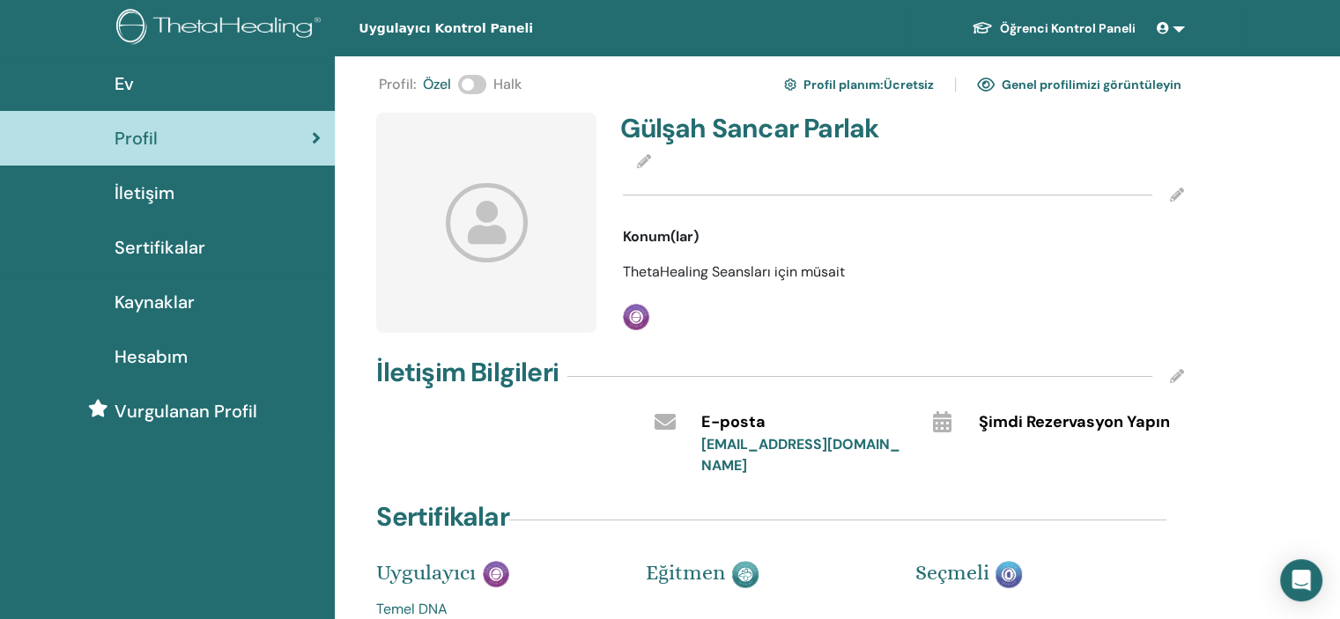
click at [148, 253] on font "Sertifikalar" at bounding box center [160, 247] width 91 height 23
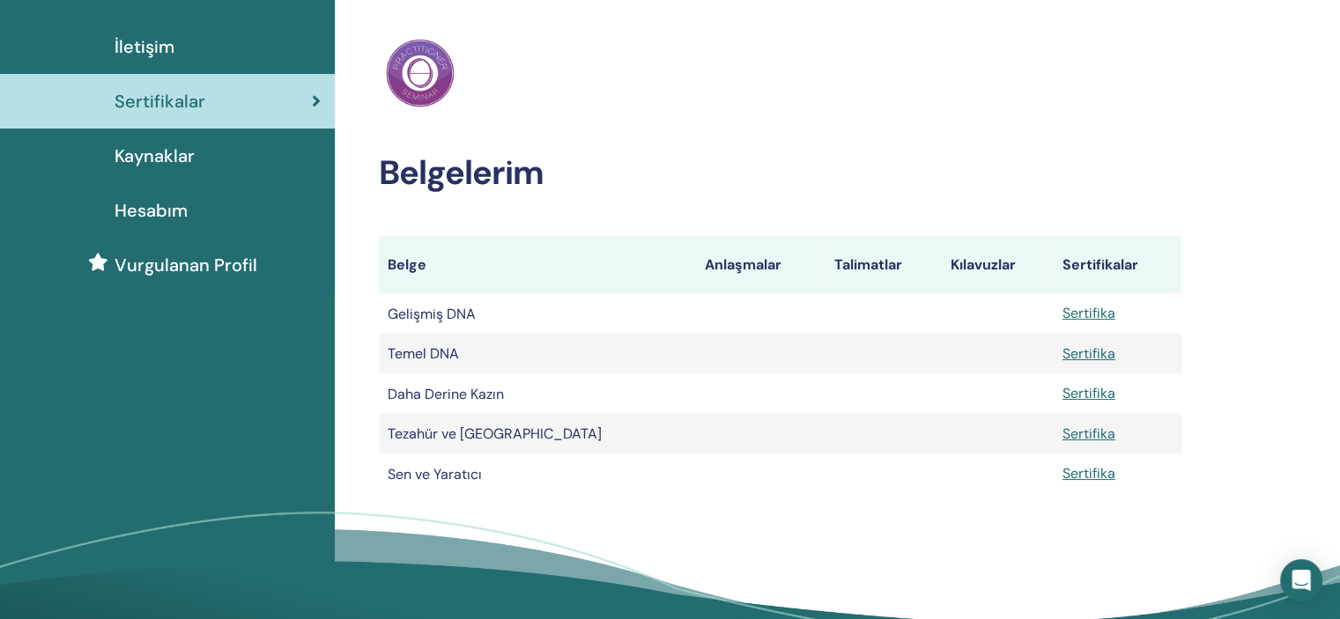
scroll to position [149, 0]
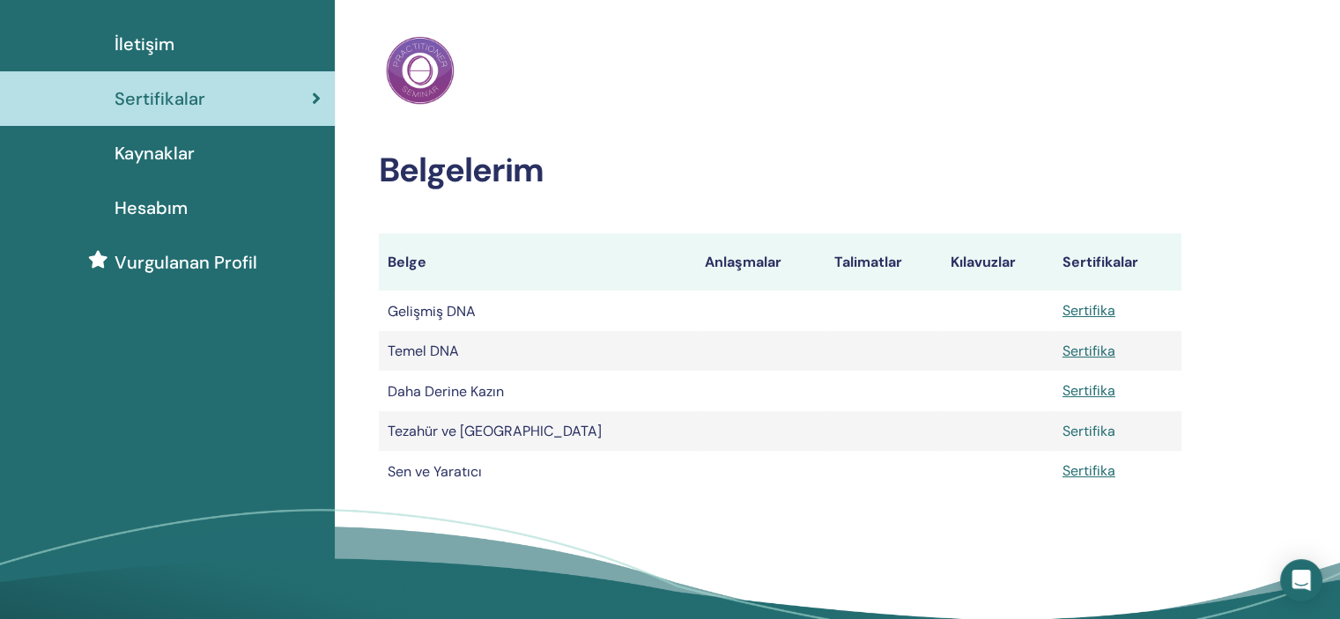
click at [1102, 431] on font "Sertifika" at bounding box center [1088, 431] width 53 height 19
